Goal: Task Accomplishment & Management: Complete application form

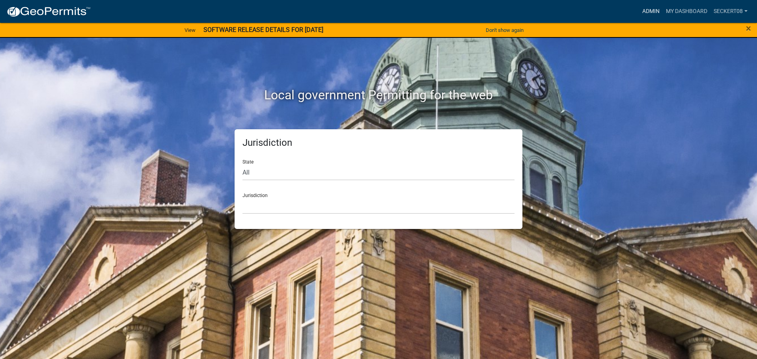
click at [639, 7] on link "Admin" at bounding box center [651, 11] width 24 height 15
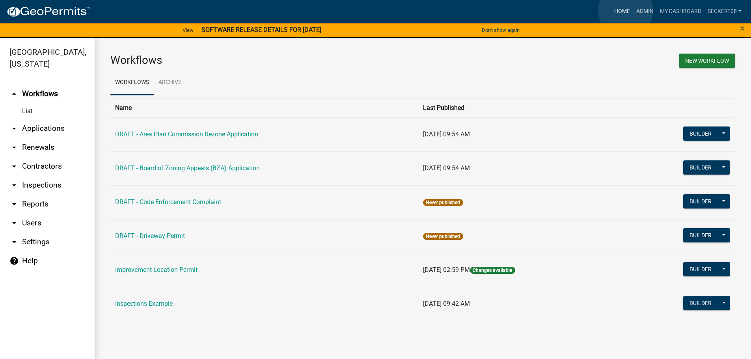
click at [626, 10] on link "Home" at bounding box center [622, 11] width 22 height 15
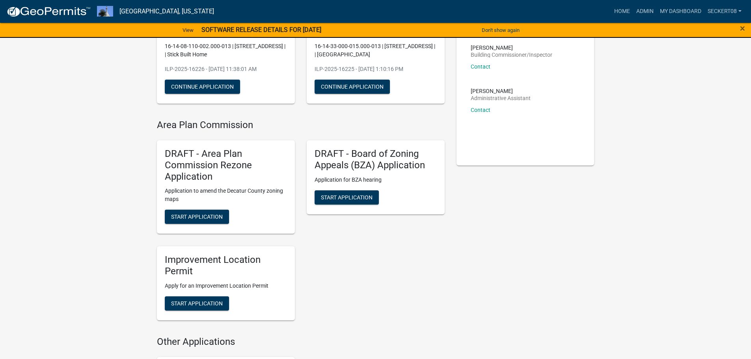
scroll to position [118, 0]
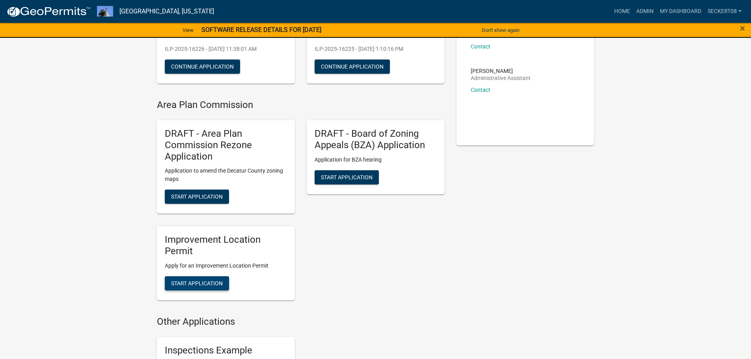
click at [224, 288] on button "Start Application" at bounding box center [197, 284] width 64 height 14
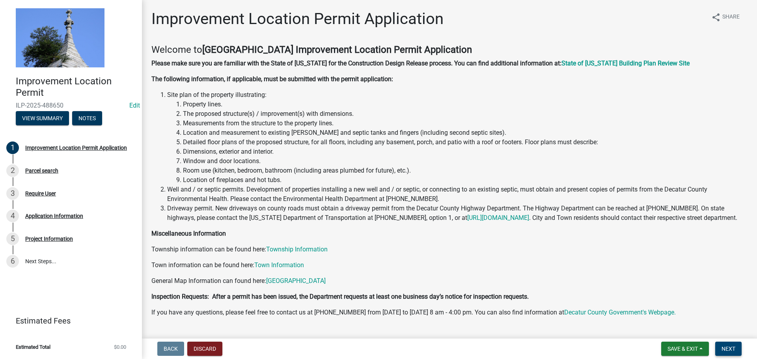
click at [727, 350] on span "Next" at bounding box center [729, 349] width 14 height 6
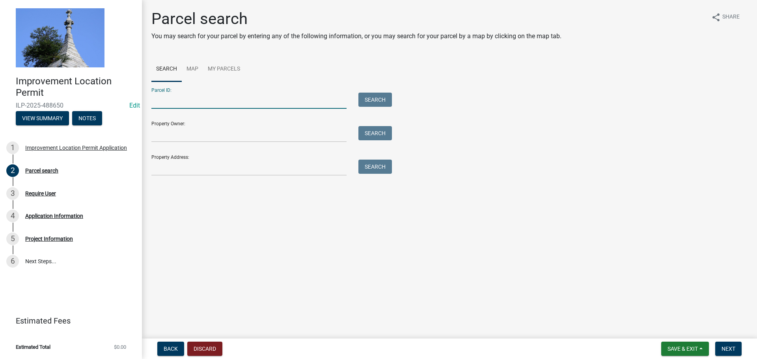
click at [233, 106] on input "Parcel ID:" at bounding box center [248, 101] width 195 height 16
click at [188, 133] on input "Property Owner:" at bounding box center [248, 134] width 195 height 16
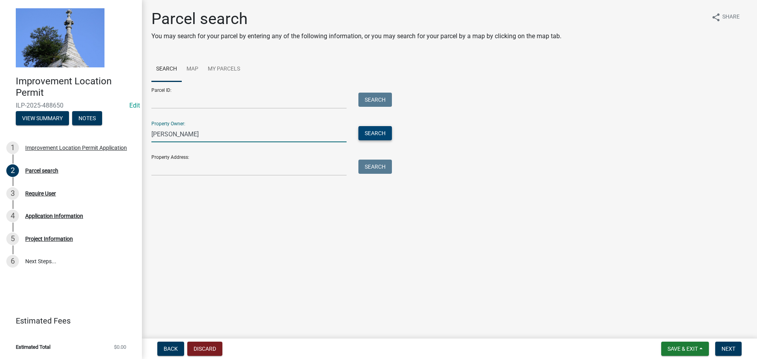
type input "[PERSON_NAME]"
click at [378, 135] on button "Search" at bounding box center [376, 133] width 34 height 14
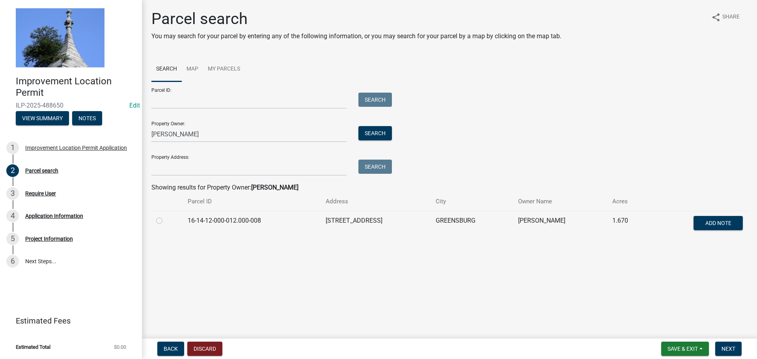
click at [166, 216] on label at bounding box center [166, 216] width 0 height 0
click at [166, 221] on input "radio" at bounding box center [168, 218] width 5 height 5
radio input "true"
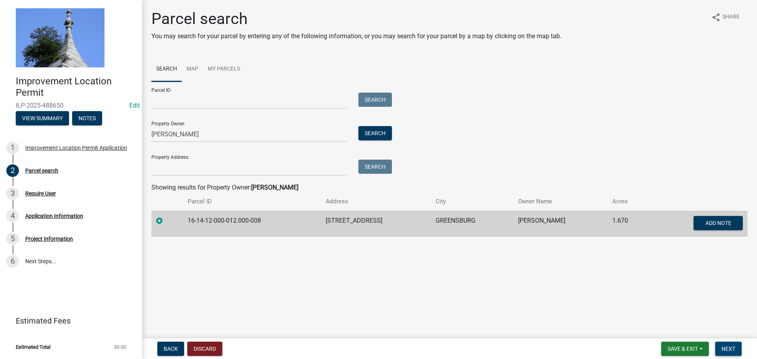
click at [735, 346] on span "Next" at bounding box center [729, 349] width 14 height 6
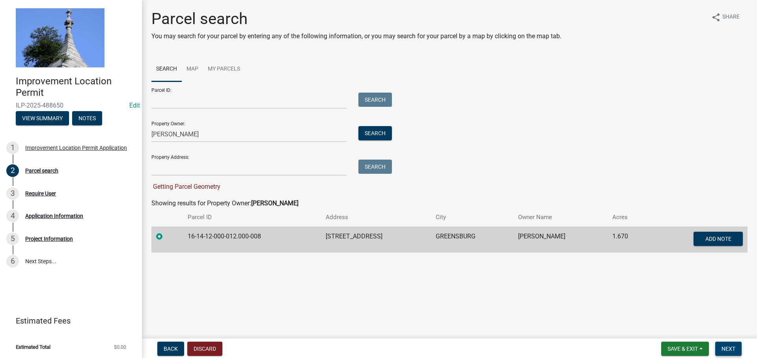
click at [734, 353] on button "Next" at bounding box center [729, 349] width 26 height 14
click at [731, 346] on span "Next" at bounding box center [729, 349] width 14 height 6
click at [731, 348] on span "Next" at bounding box center [729, 349] width 14 height 6
click at [680, 350] on span "Save & Exit" at bounding box center [683, 349] width 30 height 6
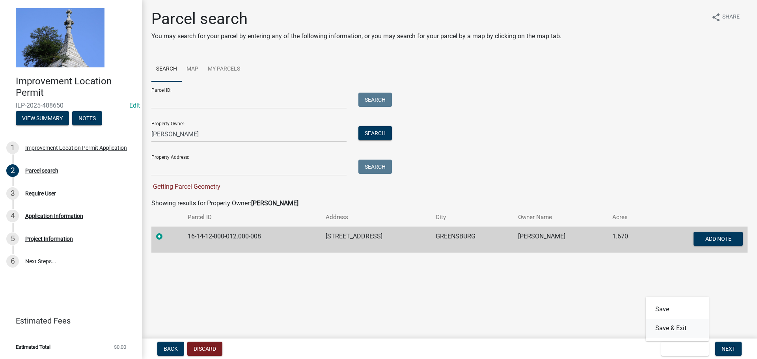
click at [673, 331] on button "Save & Exit" at bounding box center [677, 328] width 63 height 19
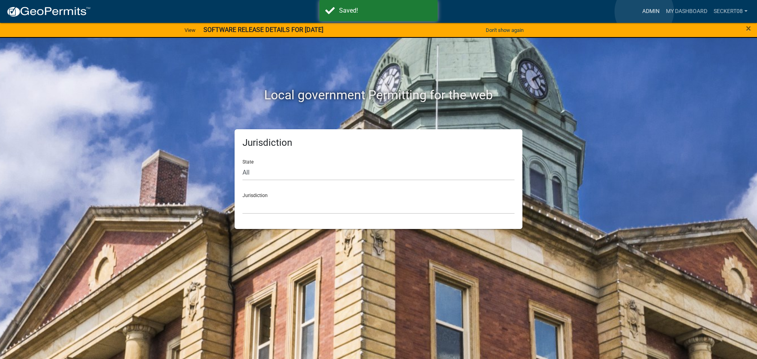
click at [645, 11] on link "Admin" at bounding box center [651, 11] width 24 height 15
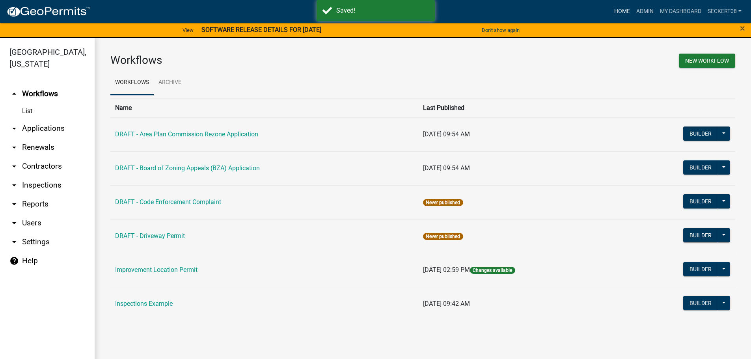
click at [615, 8] on link "Home" at bounding box center [622, 11] width 22 height 15
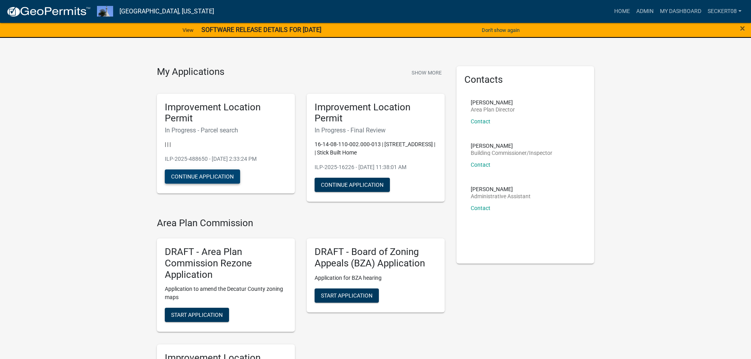
click at [227, 180] on button "Continue Application" at bounding box center [202, 177] width 75 height 14
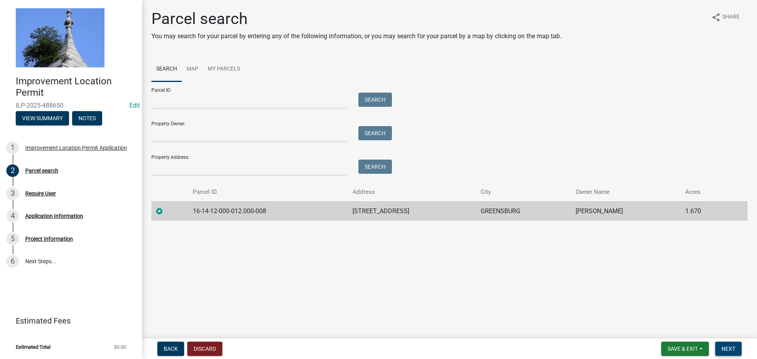
click at [732, 348] on span "Next" at bounding box center [729, 349] width 14 height 6
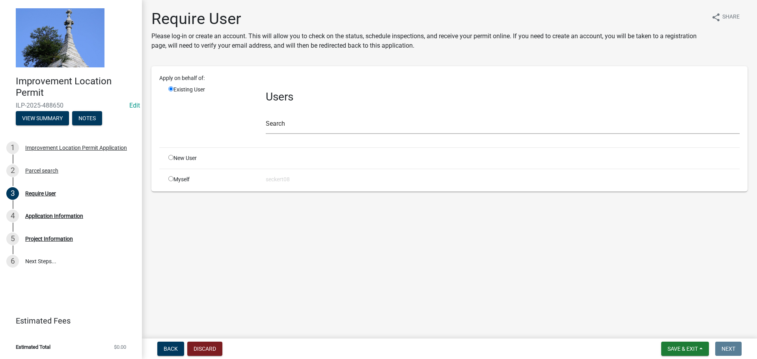
click at [171, 179] on input "radio" at bounding box center [170, 178] width 5 height 5
radio input "true"
radio input "false"
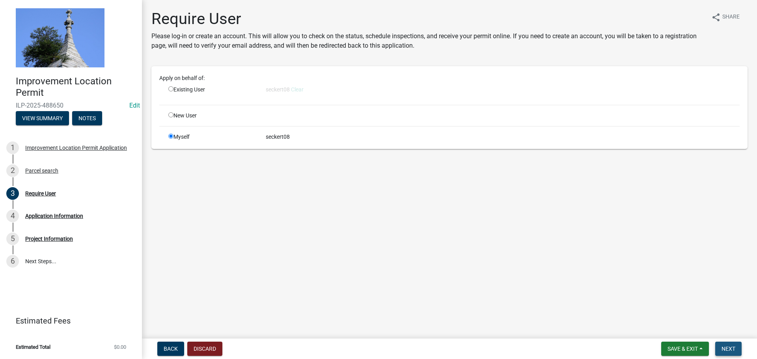
click at [728, 346] on span "Next" at bounding box center [729, 349] width 14 height 6
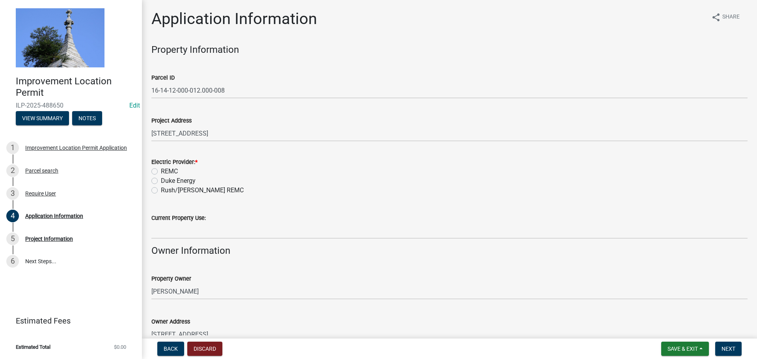
click at [161, 172] on label "REMC" at bounding box center [169, 171] width 17 height 9
click at [161, 172] on input "REMC" at bounding box center [163, 169] width 5 height 5
radio input "true"
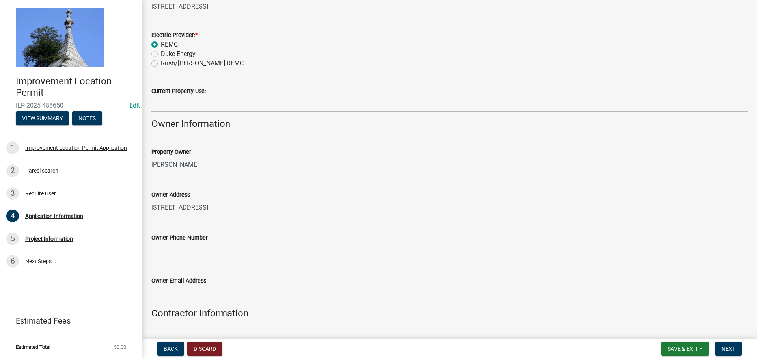
scroll to position [158, 0]
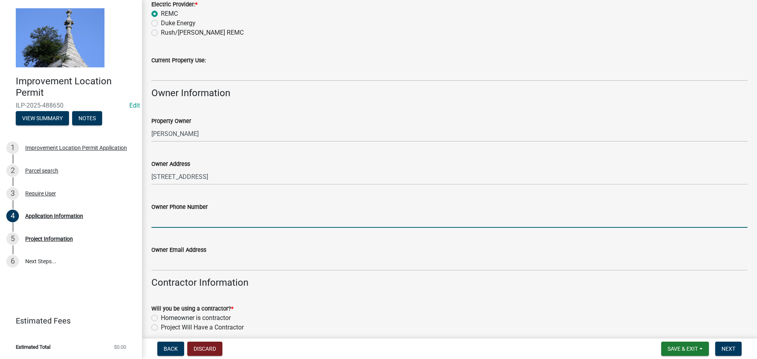
click at [195, 222] on input "Owner Phone Number" at bounding box center [449, 220] width 596 height 16
type input "[PHONE_NUMBER]"
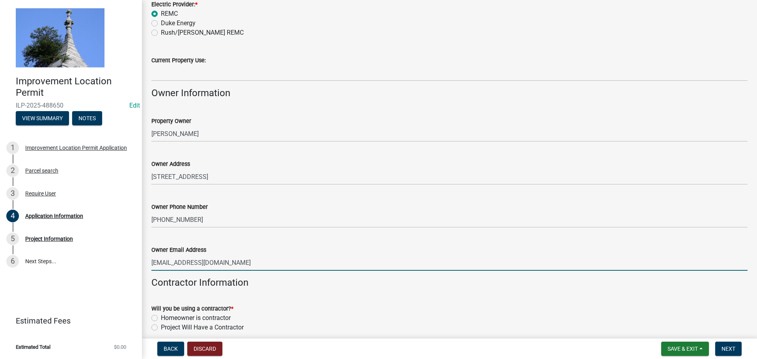
type input "[EMAIL_ADDRESS][DOMAIN_NAME]"
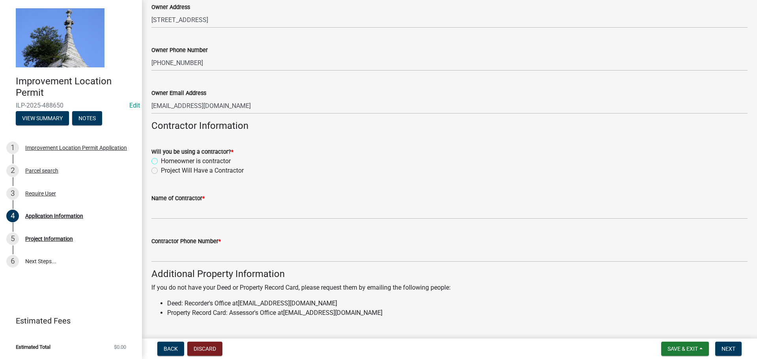
scroll to position [316, 0]
click at [161, 172] on label "Project Will Have a Contractor" at bounding box center [202, 169] width 83 height 9
click at [161, 170] on input "Project Will Have a Contractor" at bounding box center [163, 167] width 5 height 5
radio input "true"
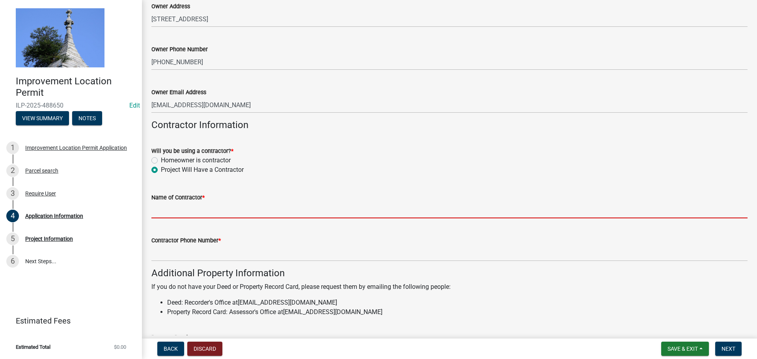
click at [164, 207] on input "Name of Contractor *" at bounding box center [449, 210] width 596 height 16
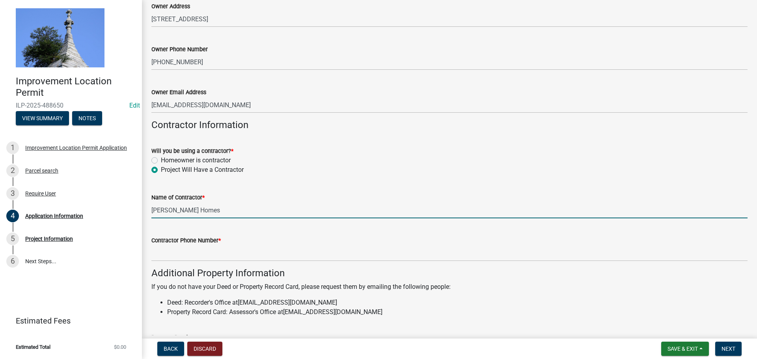
type input "[PERSON_NAME] Homes"
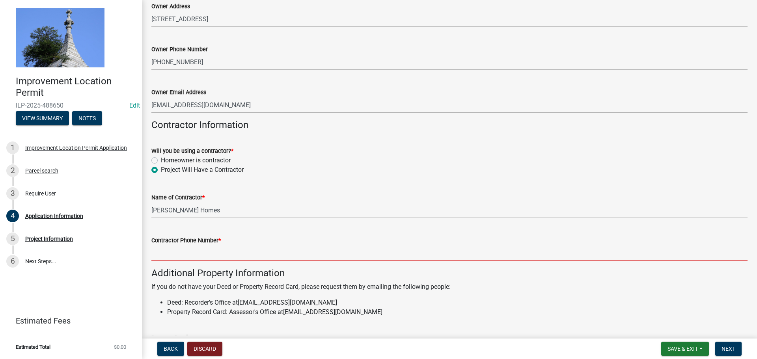
type input "0"
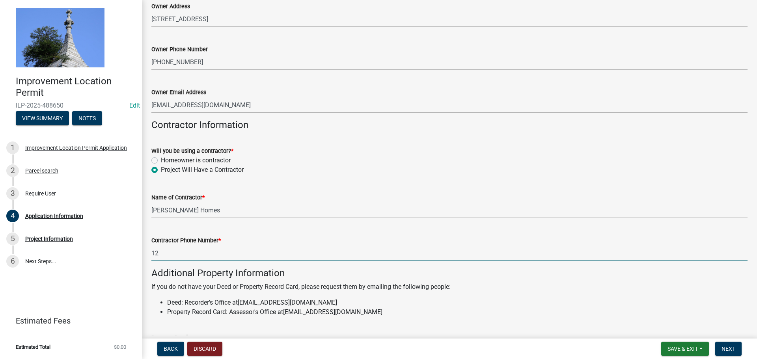
type input "1234567890"
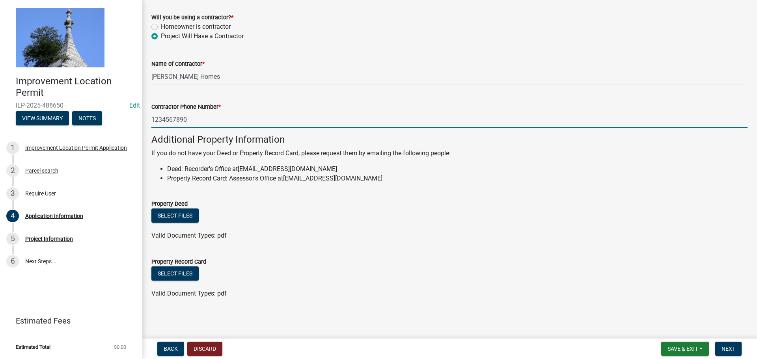
scroll to position [450, 0]
click at [720, 351] on button "Next" at bounding box center [729, 349] width 26 height 14
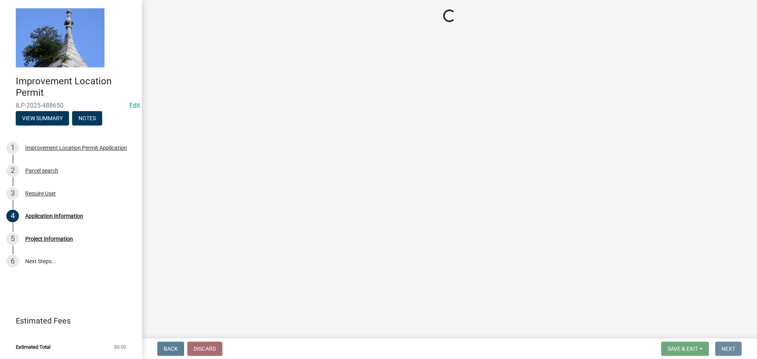
scroll to position [0, 0]
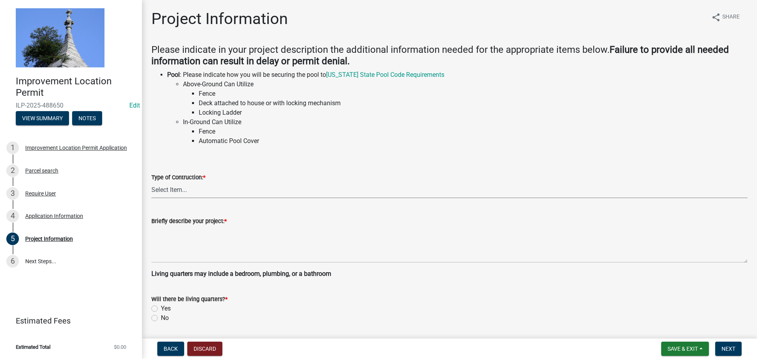
click at [202, 191] on select "Select Item... Addition Attached Garage Boat Dock Cell Tower/Co-Locate Commerci…" at bounding box center [449, 190] width 596 height 16
click at [151, 182] on select "Select Item... Addition Attached Garage Boat Dock Cell Tower/Co-Locate Commerci…" at bounding box center [449, 190] width 596 height 16
select select "6c629368-ef7f-4d65-a52a-aee4239bb4b9"
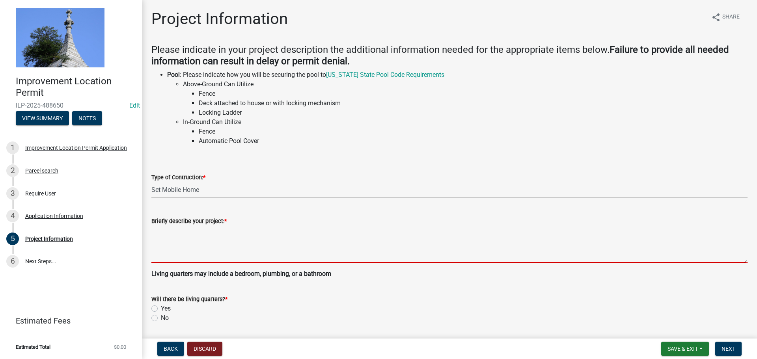
click at [200, 252] on textarea "Briefly describe your project: *" at bounding box center [449, 244] width 596 height 37
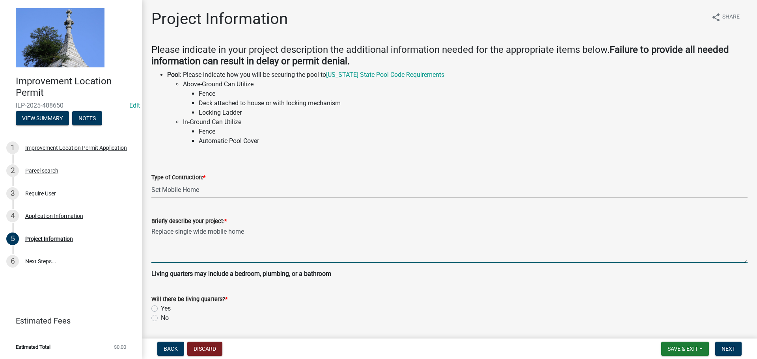
type textarea "Replace single wide mobile home"
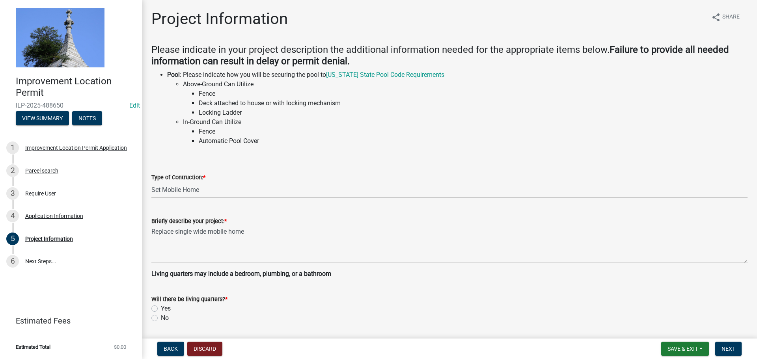
scroll to position [200, 0]
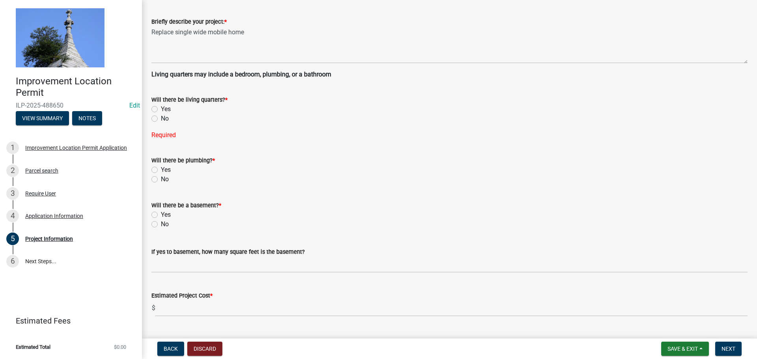
click at [161, 110] on label "Yes" at bounding box center [166, 109] width 10 height 9
click at [161, 110] on input "Yes" at bounding box center [163, 107] width 5 height 5
radio input "true"
click at [161, 155] on label "Yes" at bounding box center [166, 153] width 10 height 9
click at [161, 155] on input "Yes" at bounding box center [163, 151] width 5 height 5
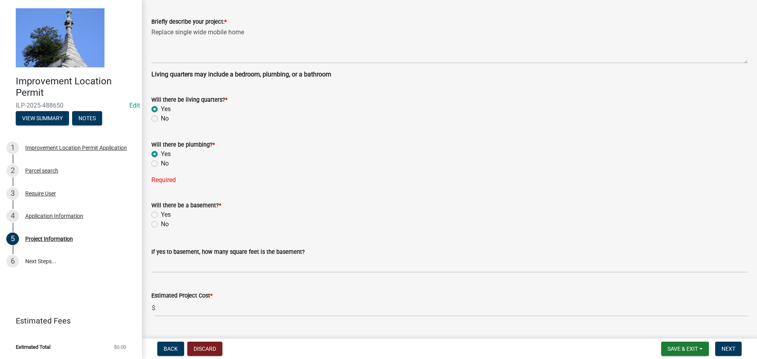
radio input "true"
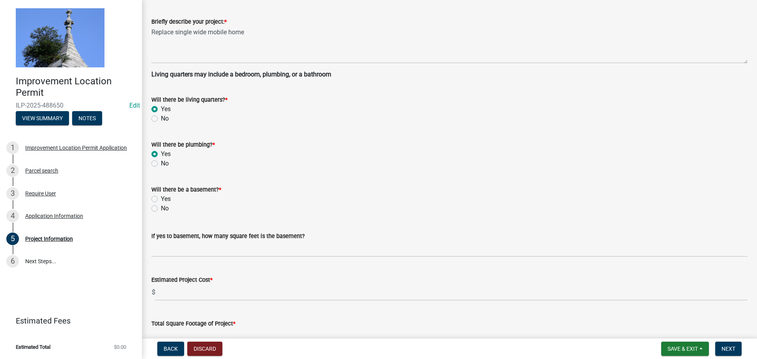
click at [161, 211] on label "No" at bounding box center [165, 208] width 8 height 9
click at [161, 209] on input "No" at bounding box center [163, 206] width 5 height 5
radio input "true"
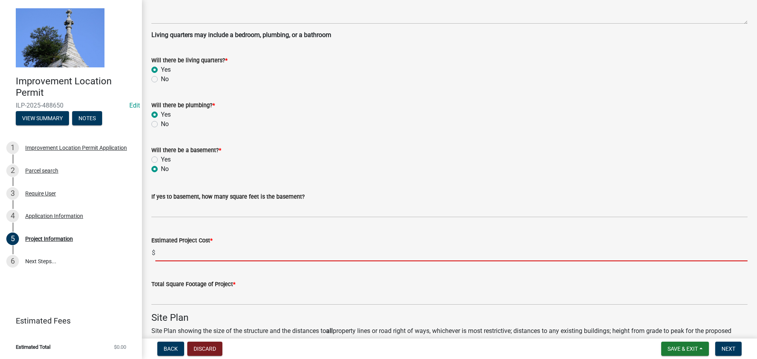
click at [160, 252] on input "text" at bounding box center [451, 253] width 592 height 16
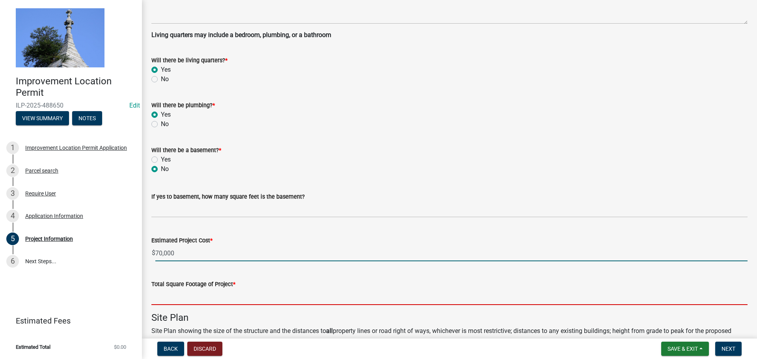
type input "70000"
click at [176, 298] on input "text" at bounding box center [449, 297] width 596 height 16
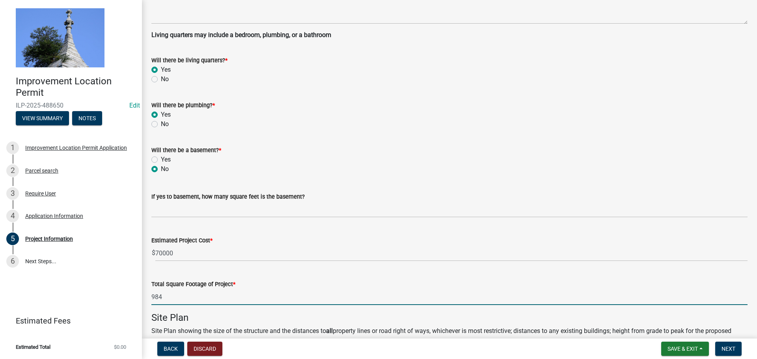
type input "984"
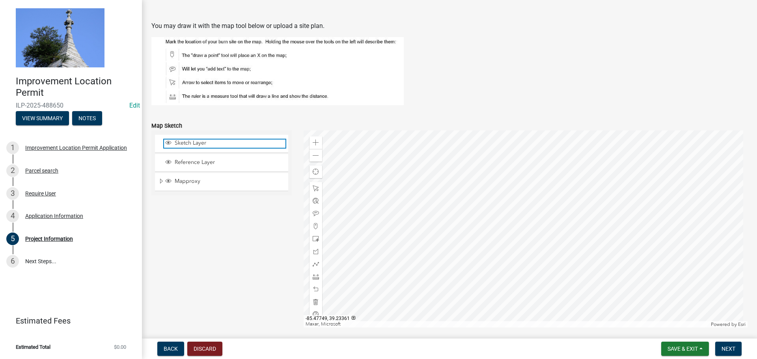
scroll to position [601, 0]
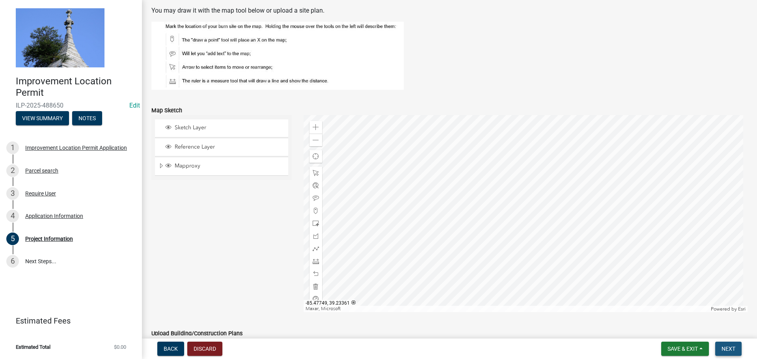
click at [730, 350] on span "Next" at bounding box center [729, 349] width 14 height 6
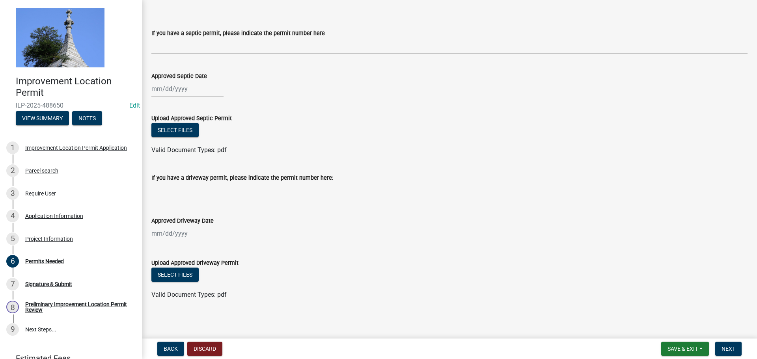
scroll to position [41, 0]
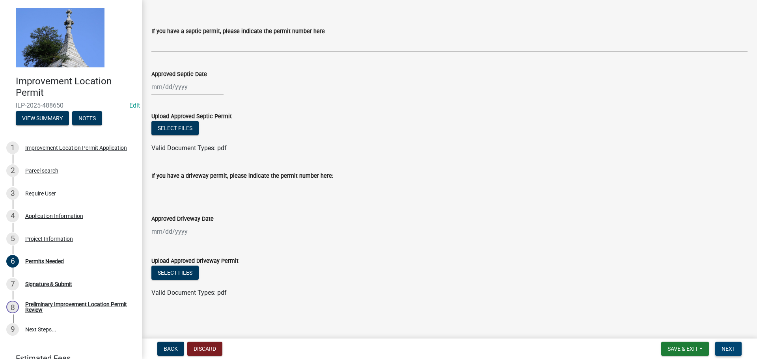
click at [736, 346] on button "Next" at bounding box center [729, 349] width 26 height 14
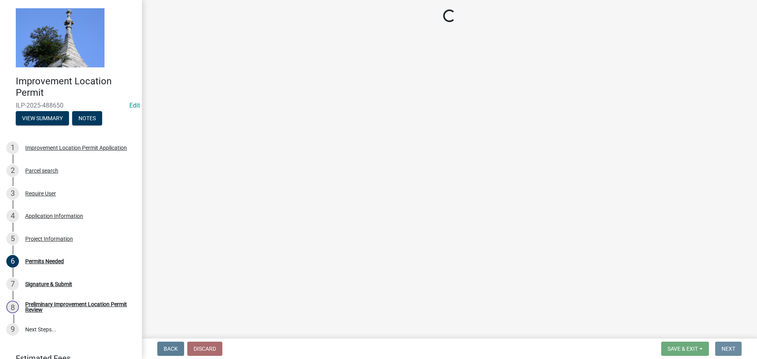
scroll to position [0, 0]
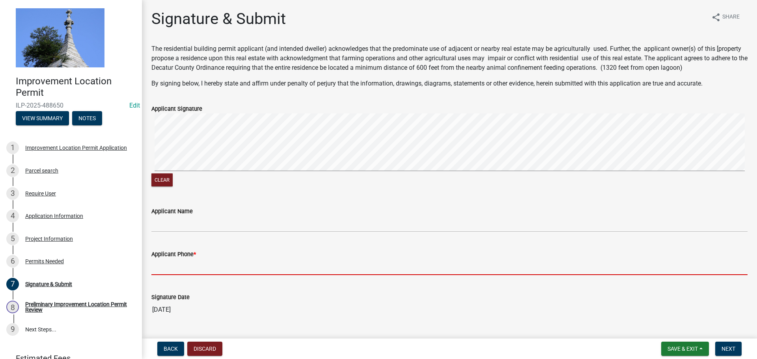
click at [215, 268] on input "Applicant Phone *" at bounding box center [449, 267] width 596 height 16
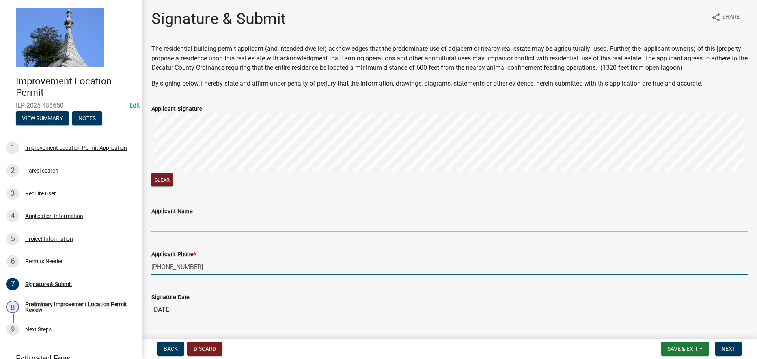
scroll to position [19, 0]
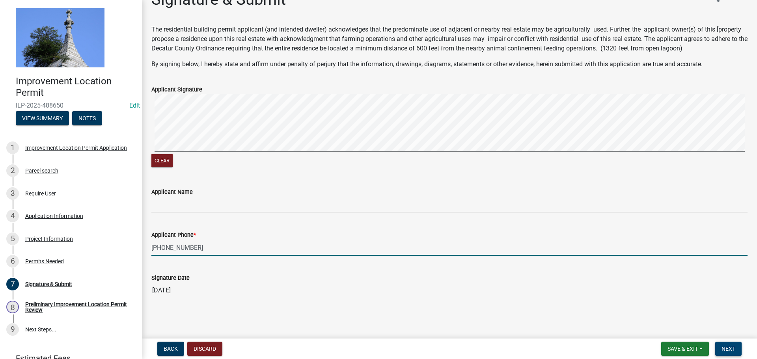
type input "[PHONE_NUMBER]"
click at [725, 349] on span "Next" at bounding box center [729, 349] width 14 height 6
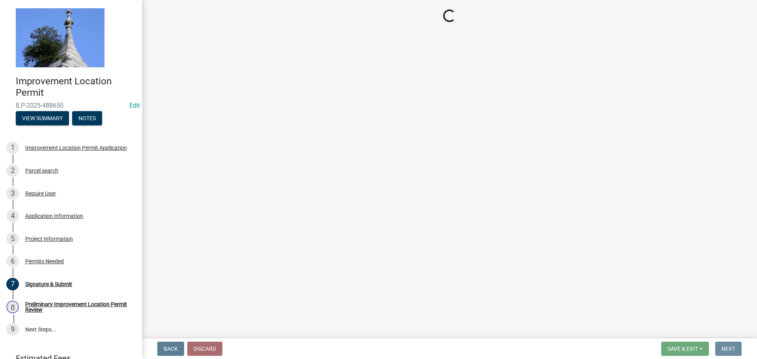
scroll to position [0, 0]
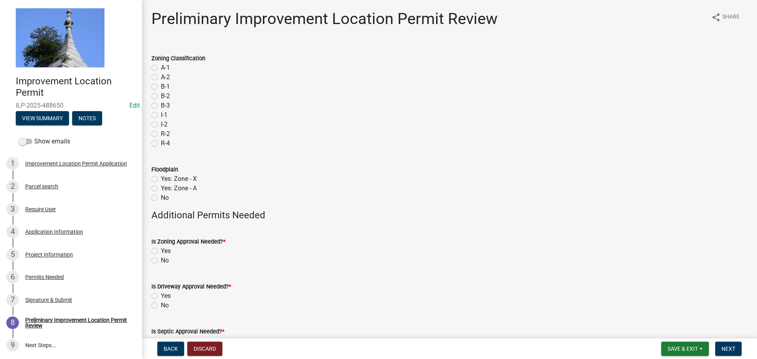
click at [161, 68] on label "A-1" at bounding box center [165, 67] width 9 height 9
click at [161, 68] on input "A-1" at bounding box center [163, 65] width 5 height 5
radio input "true"
click at [161, 200] on label "No" at bounding box center [165, 197] width 8 height 9
click at [161, 198] on input "No" at bounding box center [163, 195] width 5 height 5
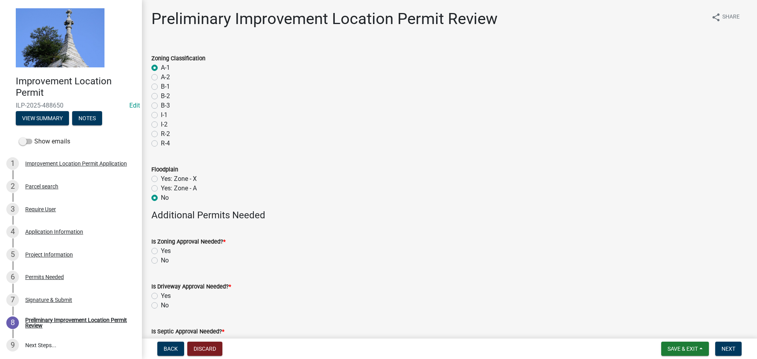
radio input "true"
click at [161, 262] on label "No" at bounding box center [165, 260] width 8 height 9
click at [161, 261] on input "No" at bounding box center [163, 258] width 5 height 5
radio input "true"
click at [161, 306] on label "No" at bounding box center [165, 305] width 8 height 9
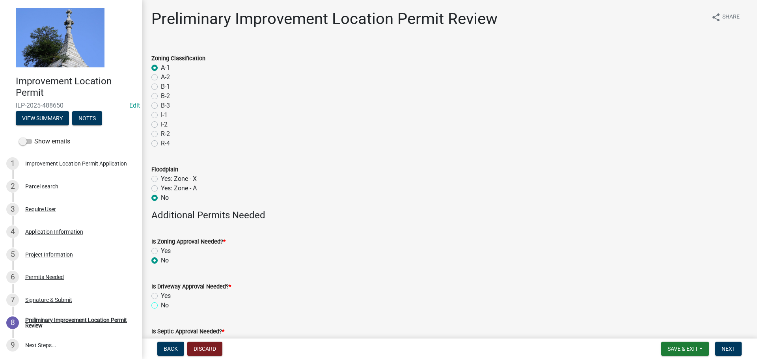
click at [161, 306] on input "No" at bounding box center [163, 303] width 5 height 5
radio input "true"
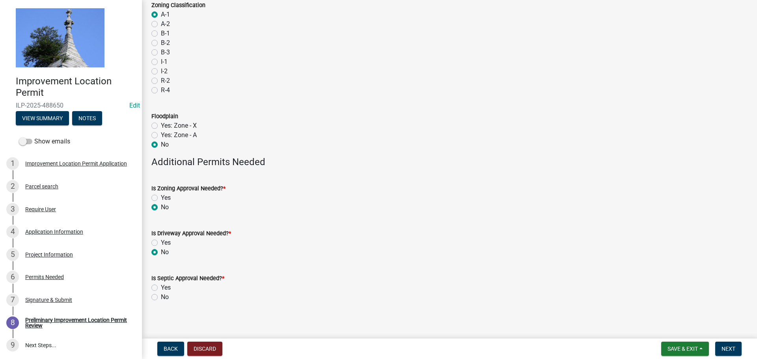
scroll to position [58, 0]
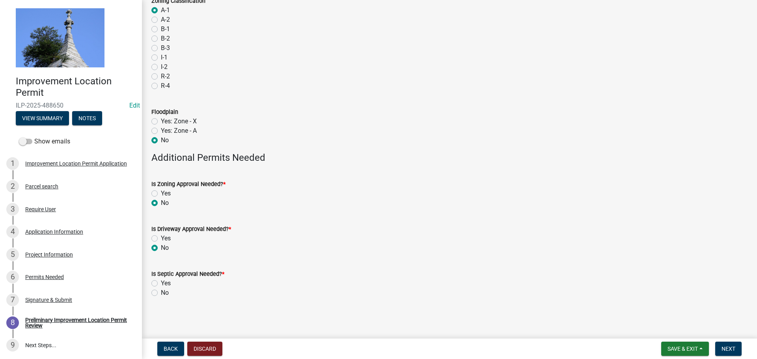
click at [161, 294] on label "No" at bounding box center [165, 292] width 8 height 9
click at [161, 293] on input "No" at bounding box center [163, 290] width 5 height 5
radio input "true"
click at [729, 349] on span "Next" at bounding box center [729, 349] width 14 height 6
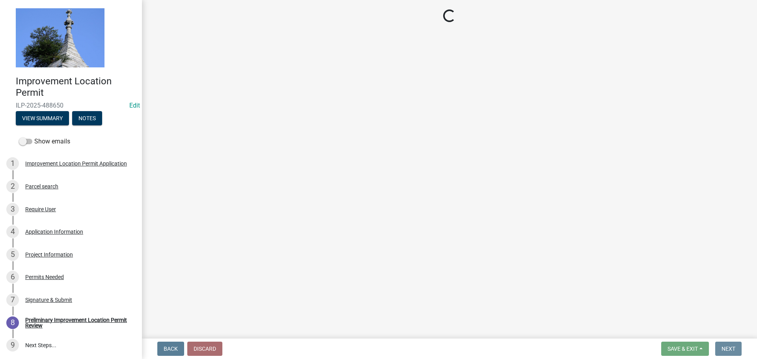
scroll to position [0, 0]
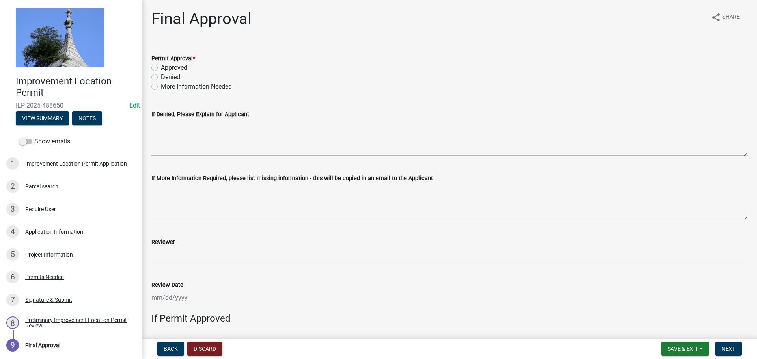
click at [161, 67] on label "Approved" at bounding box center [174, 67] width 26 height 9
click at [161, 67] on input "Approved" at bounding box center [163, 65] width 5 height 5
radio input "true"
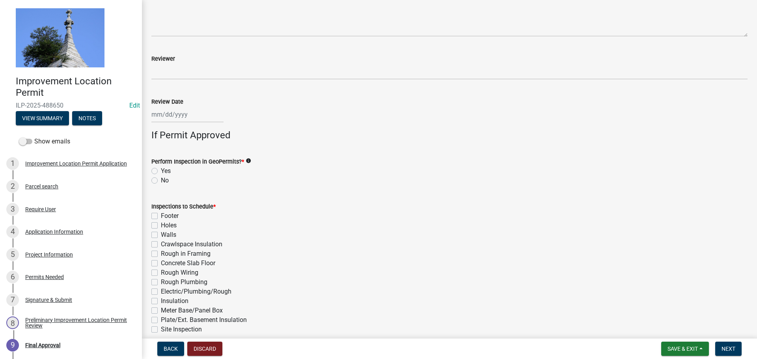
scroll to position [197, 0]
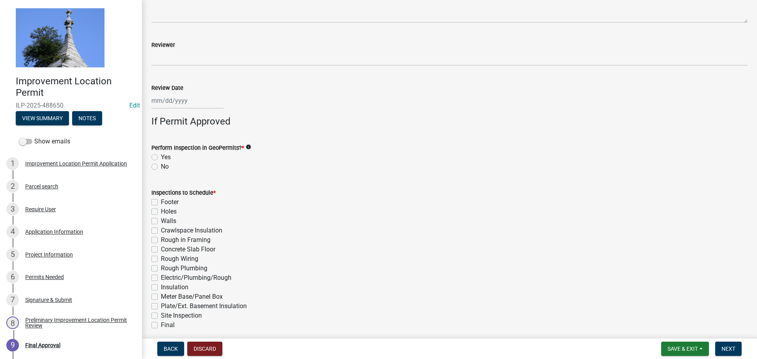
click at [161, 168] on label "No" at bounding box center [165, 166] width 8 height 9
click at [161, 167] on input "No" at bounding box center [163, 164] width 5 height 5
radio input "true"
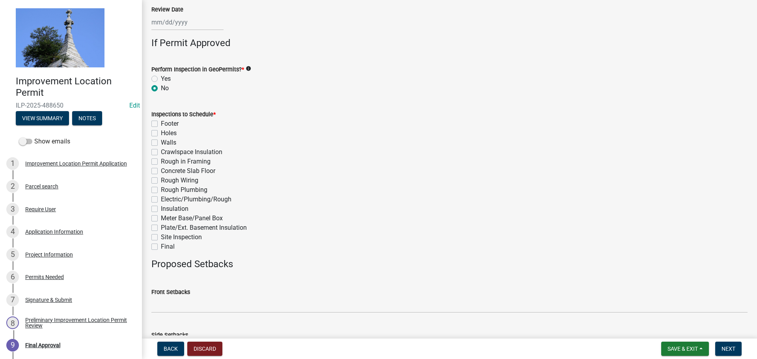
scroll to position [316, 0]
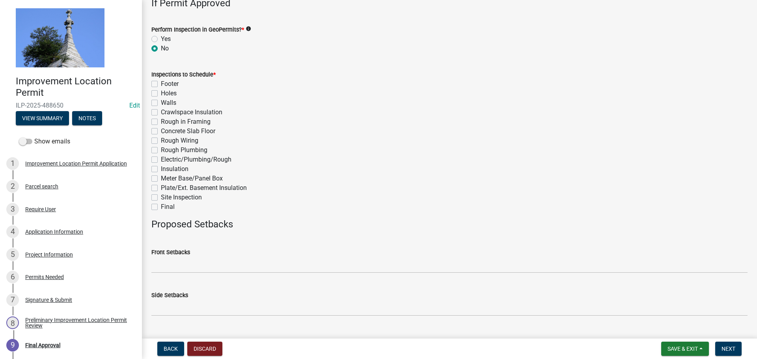
click at [161, 206] on label "Final" at bounding box center [168, 206] width 14 height 9
click at [161, 206] on input "Final" at bounding box center [163, 204] width 5 height 5
checkbox input "true"
checkbox input "false"
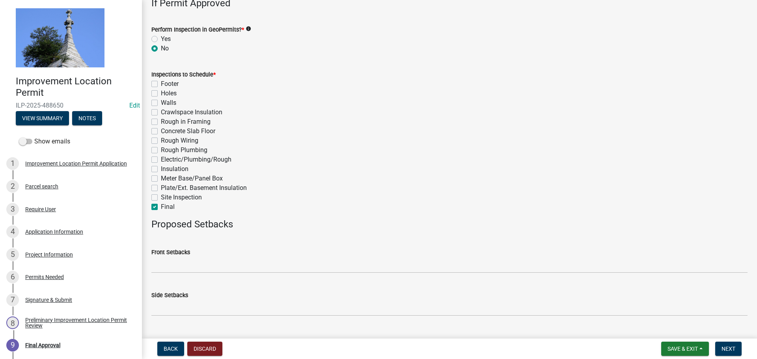
checkbox input "false"
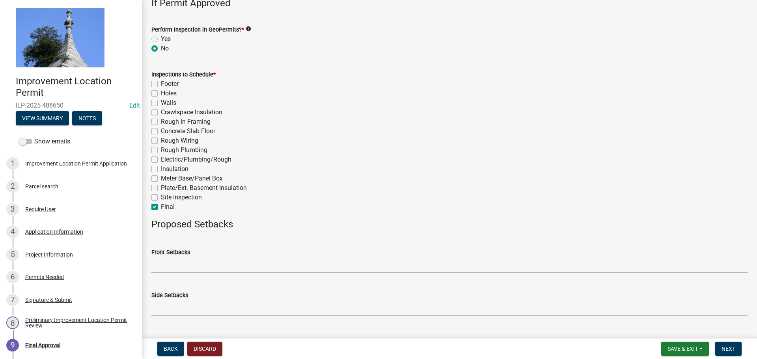
checkbox input "false"
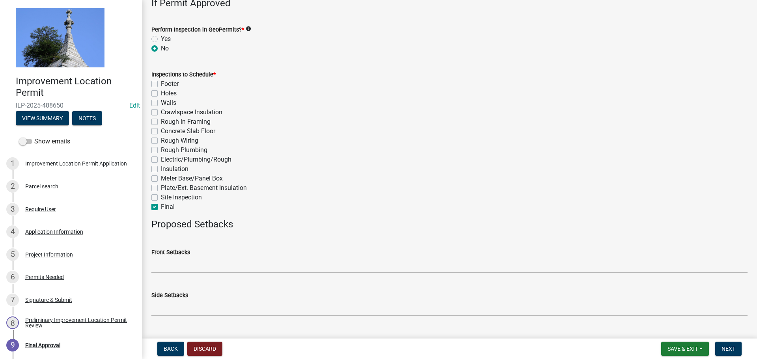
checkbox input "false"
checkbox input "true"
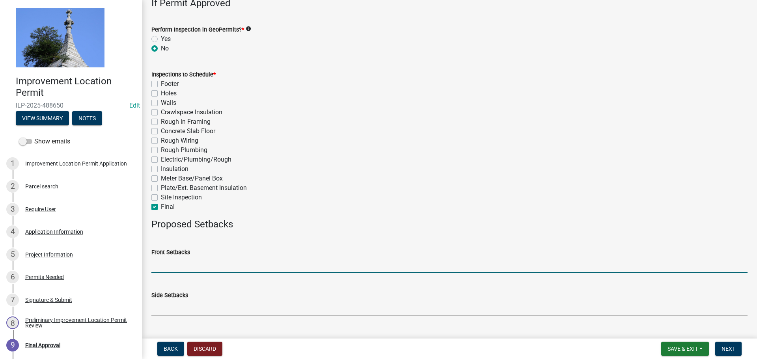
click at [170, 264] on input "Front Setbacks" at bounding box center [449, 265] width 596 height 16
type input "70"
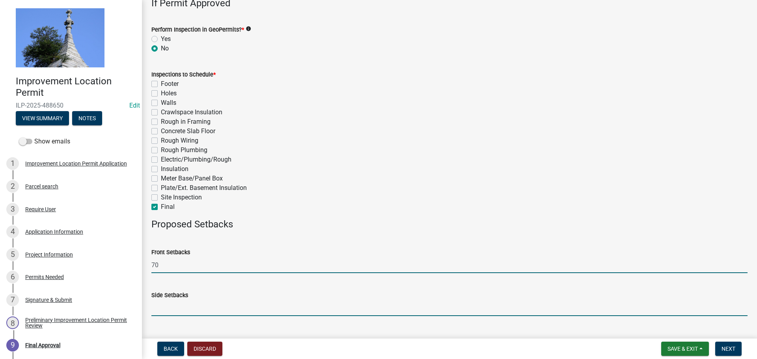
click at [174, 303] on input "Side Setbacks" at bounding box center [449, 308] width 596 height 16
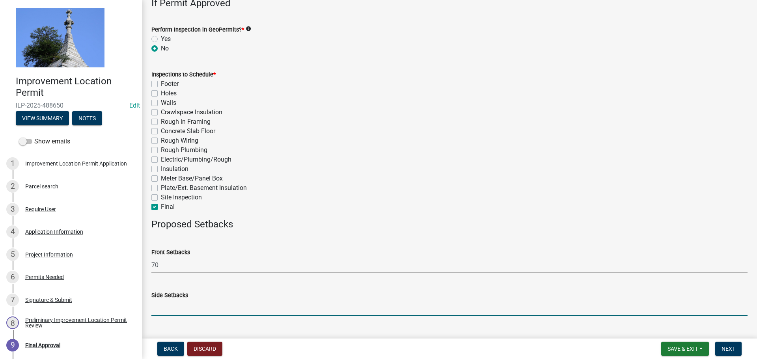
type input "30"
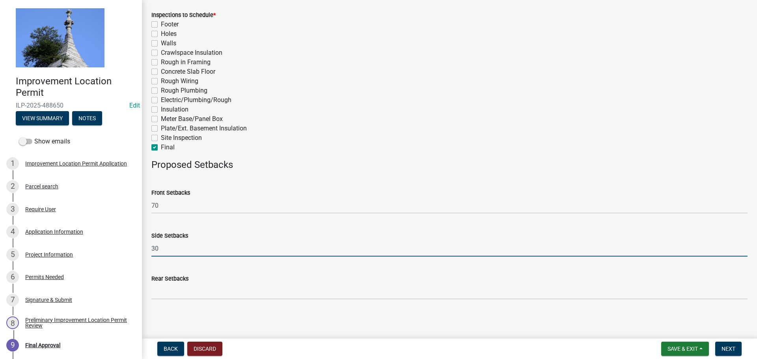
scroll to position [376, 0]
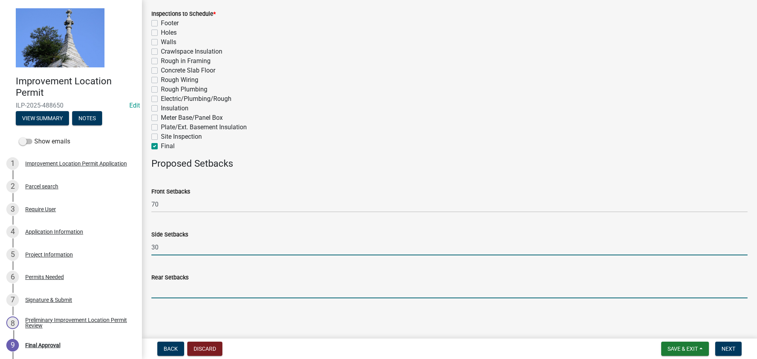
click at [198, 291] on input "Rear Setbacks" at bounding box center [449, 290] width 596 height 16
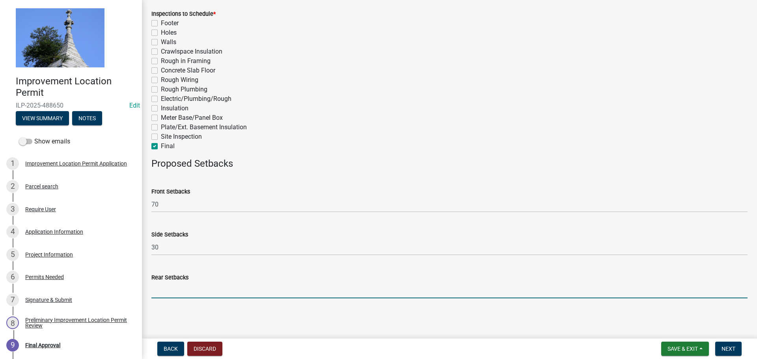
type input "30"
click at [726, 350] on span "Next" at bounding box center [729, 349] width 14 height 6
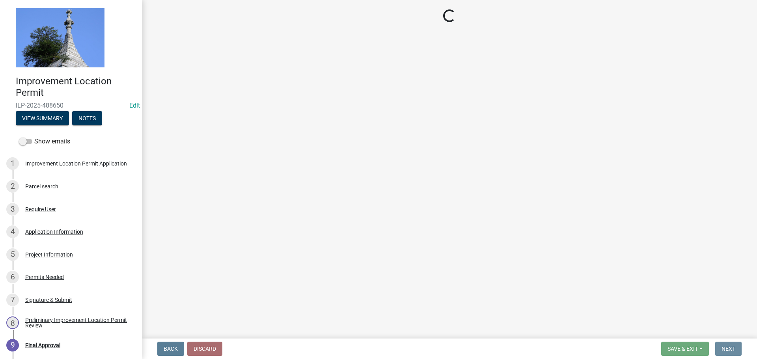
scroll to position [0, 0]
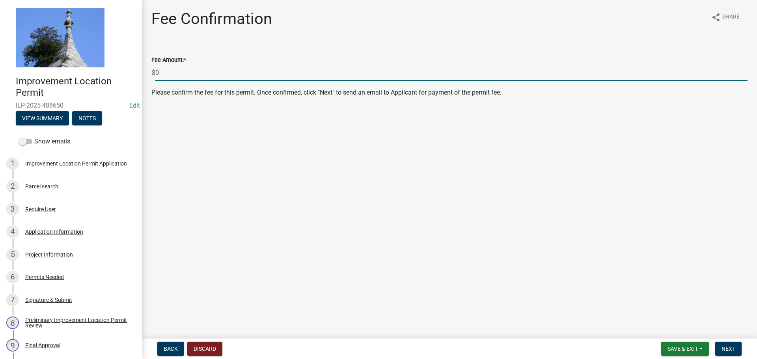
drag, startPoint x: 181, startPoint y: 74, endPoint x: 152, endPoint y: 70, distance: 29.1
click at [152, 70] on div "$ 0" at bounding box center [449, 73] width 596 height 16
type input "355.00"
click at [727, 350] on span "Next" at bounding box center [729, 349] width 14 height 6
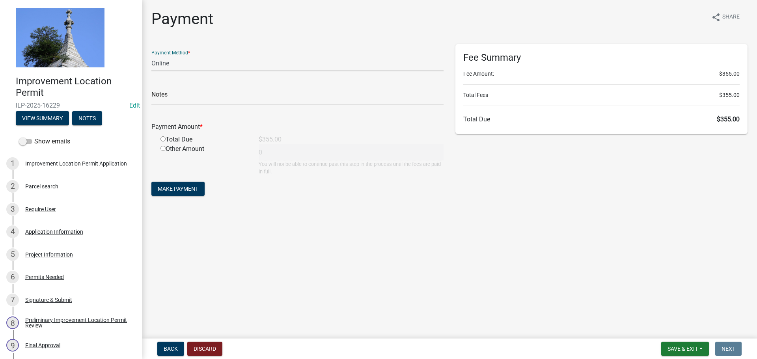
click at [179, 65] on select "Credit Card POS Check Cash Online" at bounding box center [297, 63] width 292 height 16
select select "2: 1"
click at [151, 55] on select "Credit Card POS Check Cash Online" at bounding box center [297, 63] width 292 height 16
click at [163, 140] on input "radio" at bounding box center [163, 138] width 5 height 5
radio input "true"
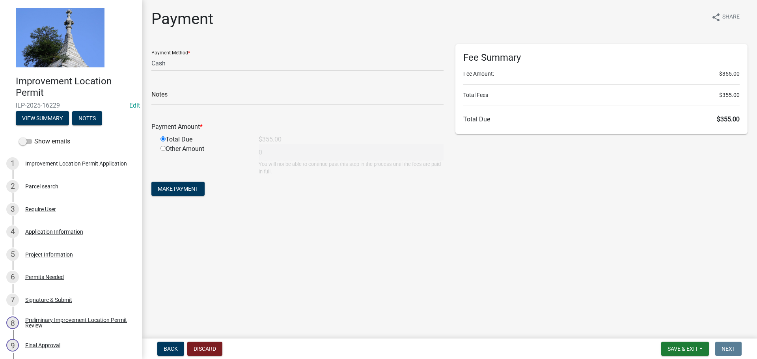
type input "355"
click at [169, 191] on span "Make Payment" at bounding box center [178, 189] width 41 height 6
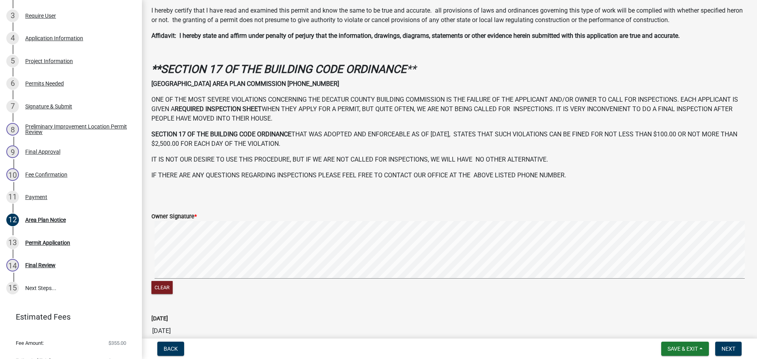
scroll to position [197, 0]
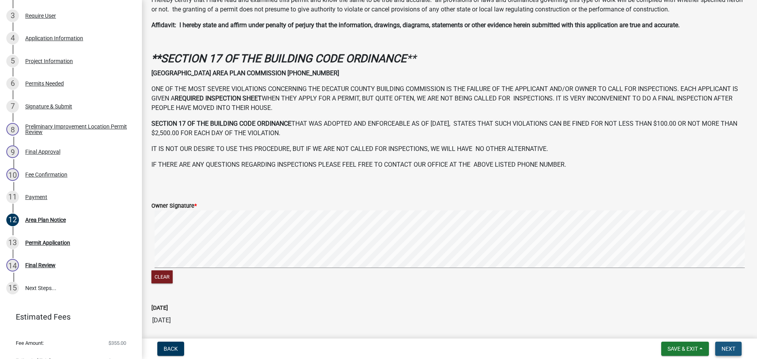
click at [739, 350] on button "Next" at bounding box center [729, 349] width 26 height 14
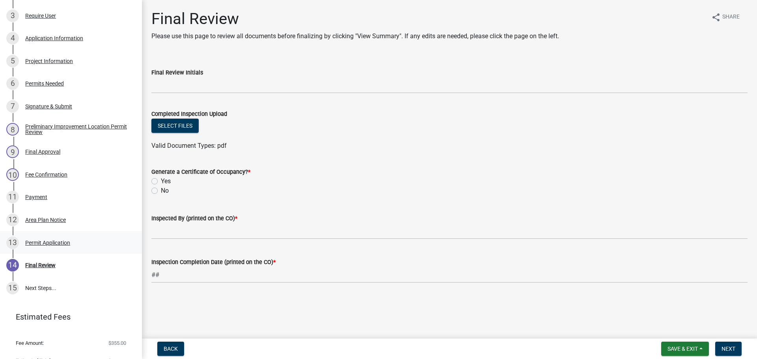
click at [57, 244] on div "Permit Application" at bounding box center [47, 243] width 45 height 6
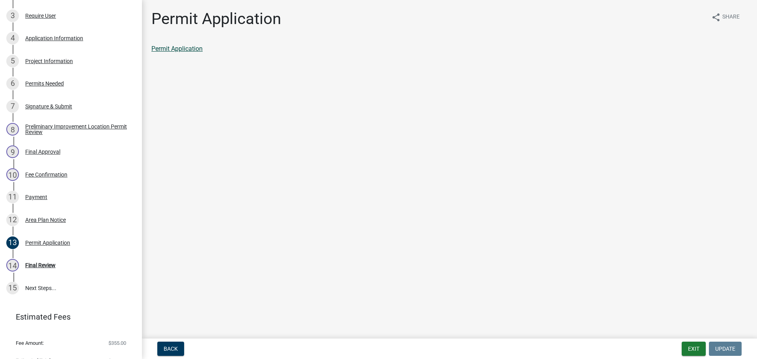
click at [183, 49] on link "Permit Application" at bounding box center [176, 48] width 51 height 7
